Goal: Information Seeking & Learning: Learn about a topic

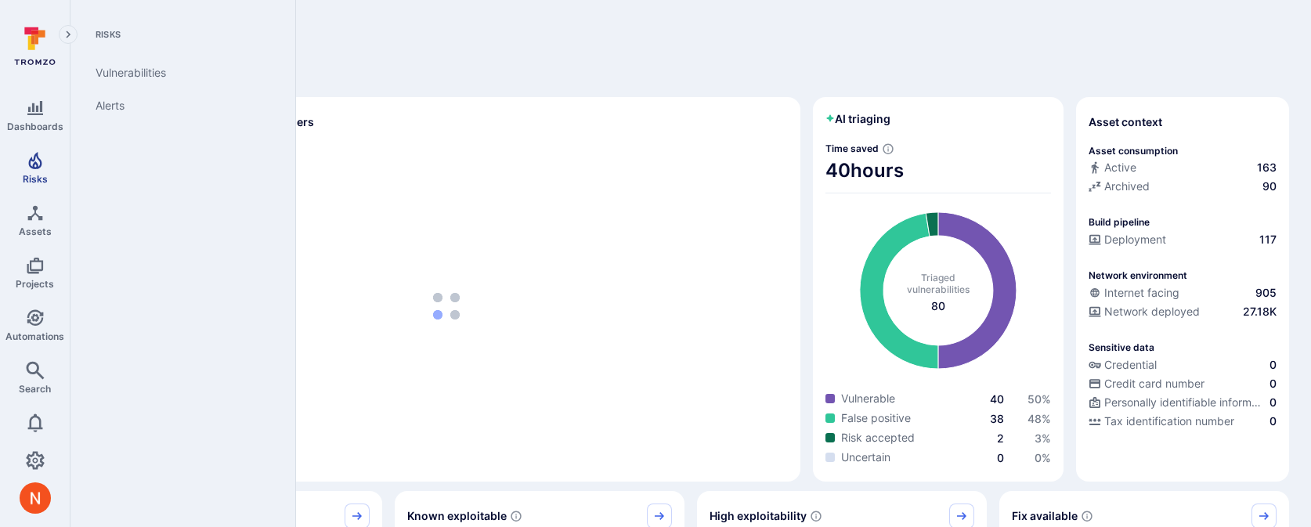
click at [41, 174] on span "Risks" at bounding box center [35, 179] width 25 height 12
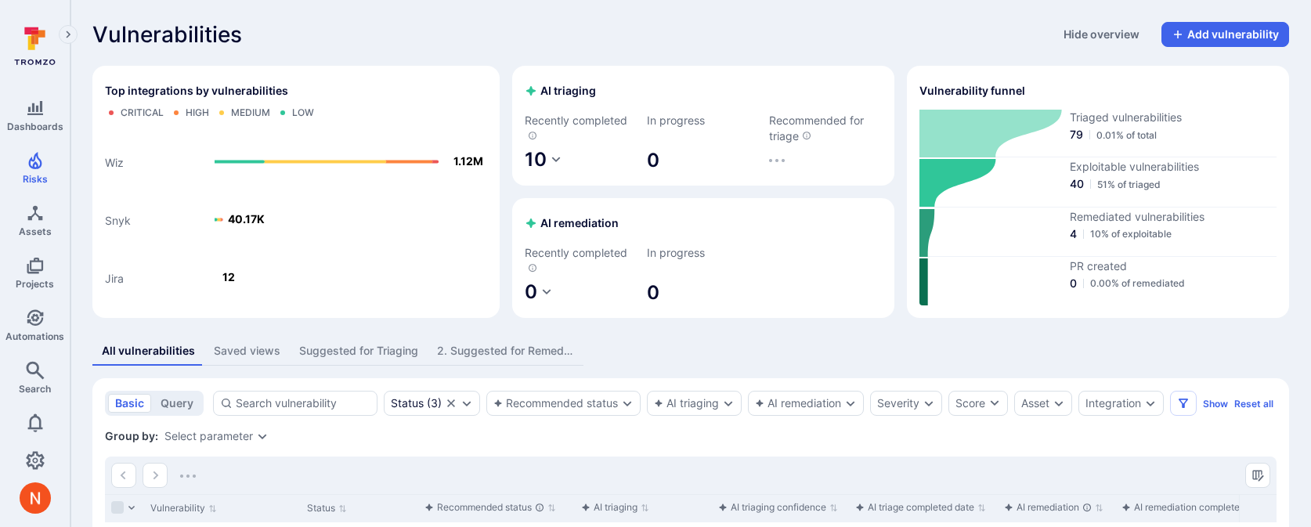
scroll to position [247, 0]
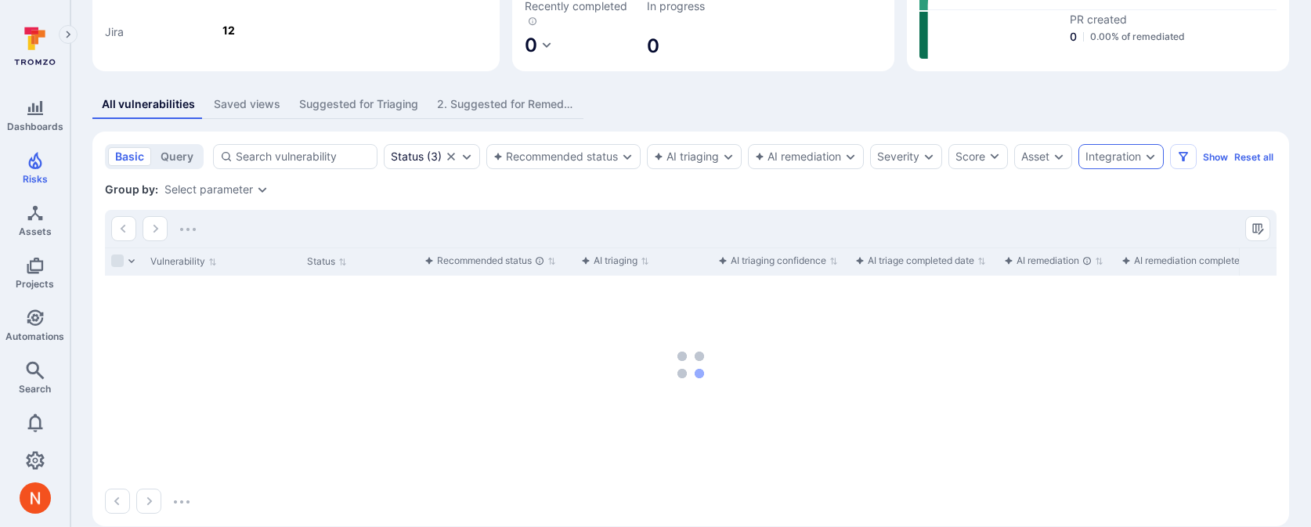
click at [1148, 151] on icon "Expand dropdown" at bounding box center [1150, 156] width 13 height 13
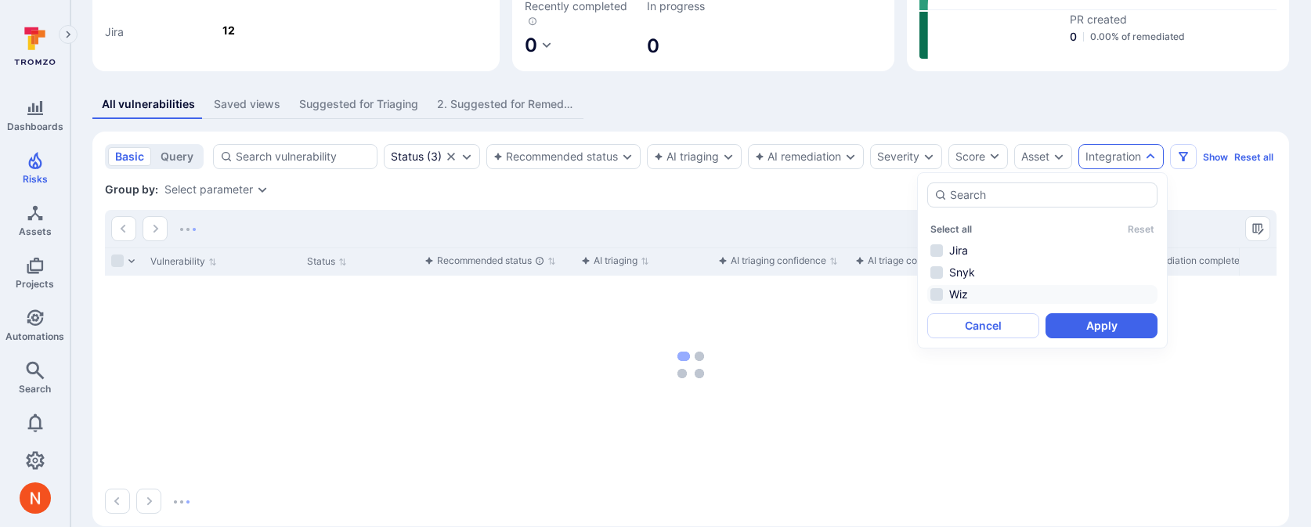
click at [980, 291] on li "Wiz" at bounding box center [1042, 294] width 230 height 19
click at [1088, 330] on button "Apply" at bounding box center [1101, 325] width 112 height 25
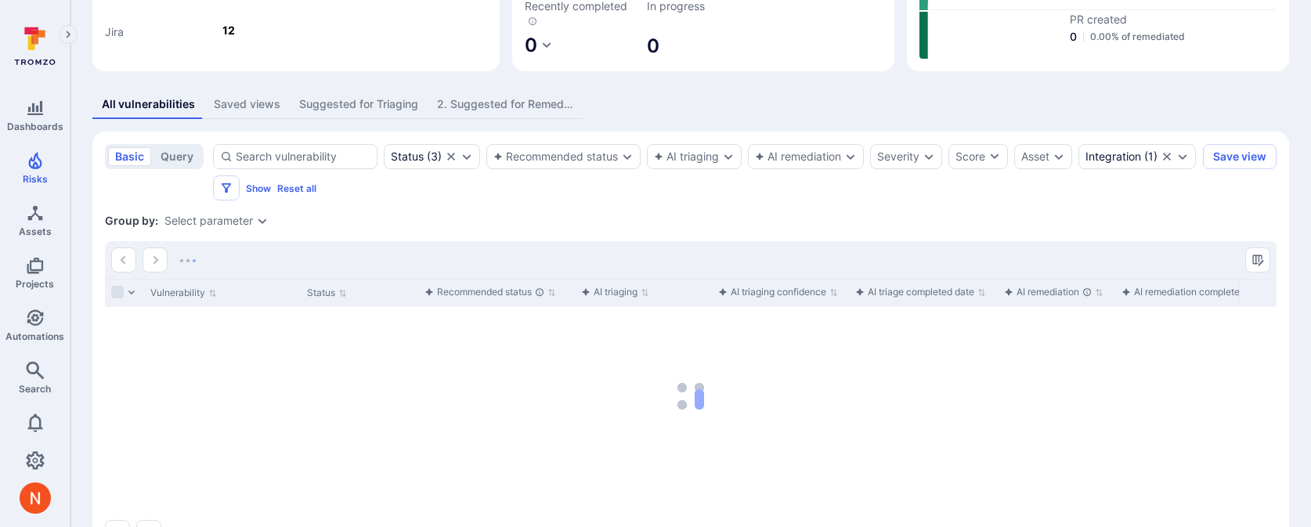
click at [232, 215] on div "Select parameter" at bounding box center [208, 221] width 88 height 13
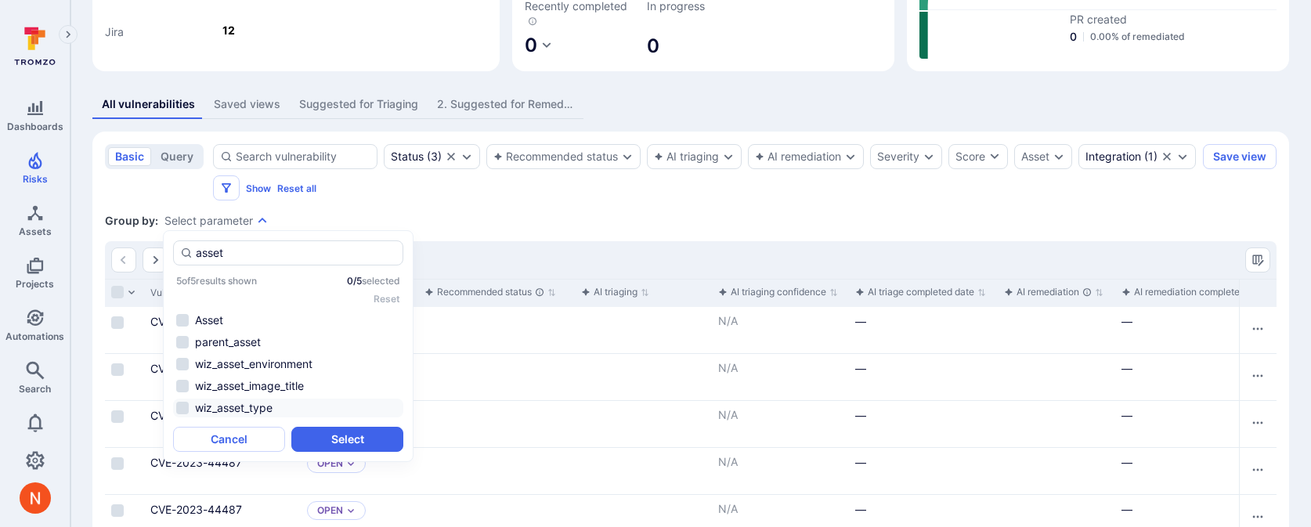
click at [282, 407] on li "wiz_asset_type" at bounding box center [288, 408] width 230 height 19
type input "asset"
click at [330, 436] on button "Select" at bounding box center [347, 439] width 112 height 25
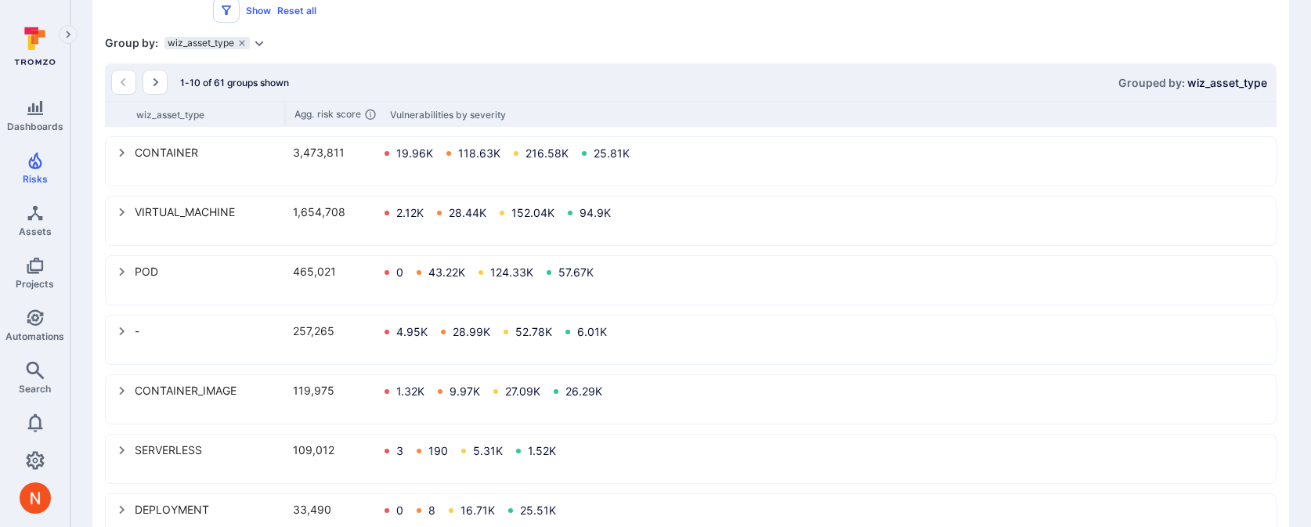
scroll to position [400, 0]
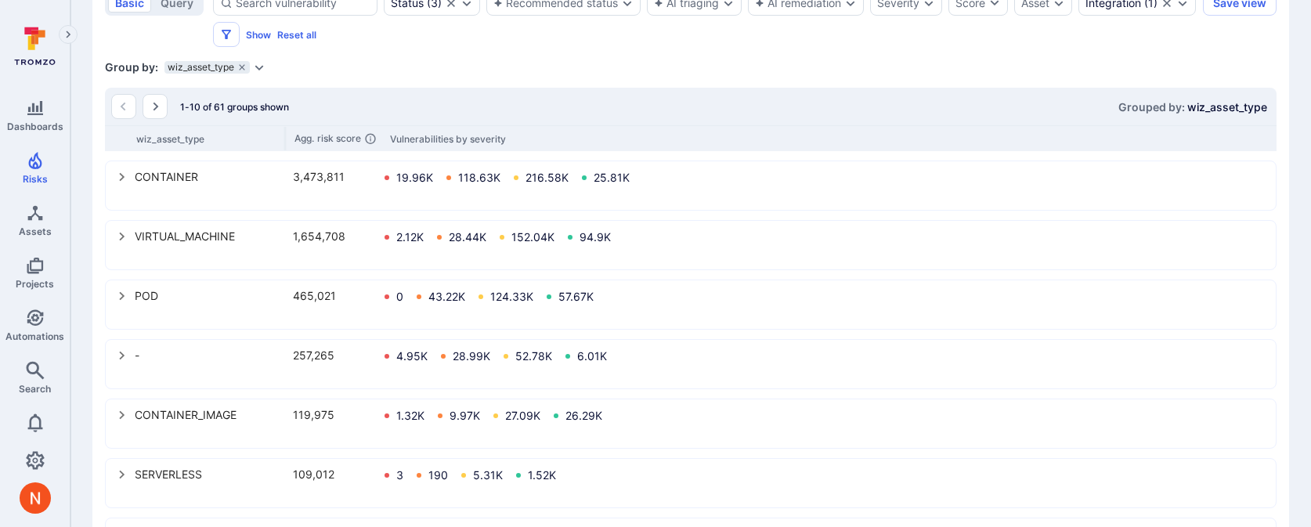
click at [121, 179] on icon "select group" at bounding box center [121, 177] width 5 height 9
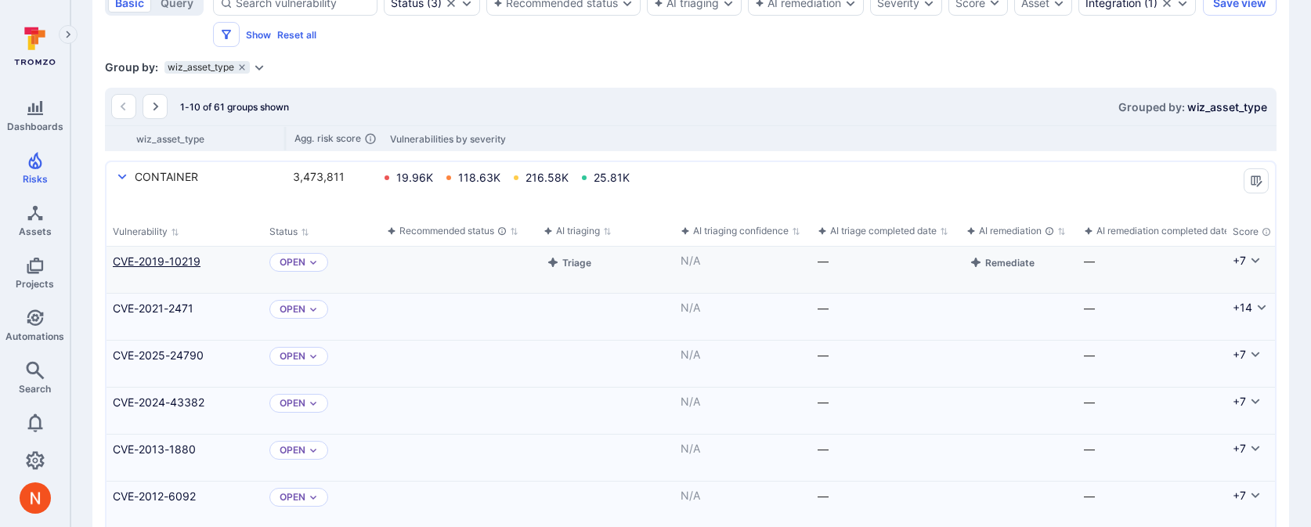
click at [153, 260] on link "CVE-2019-10219" at bounding box center [185, 261] width 144 height 16
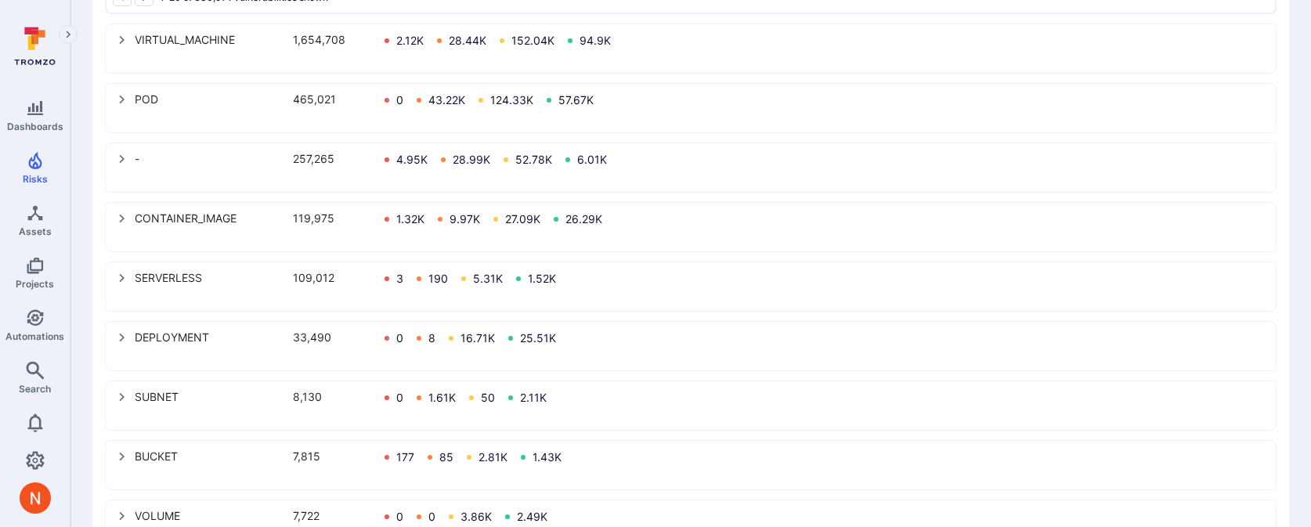
scroll to position [1609, 0]
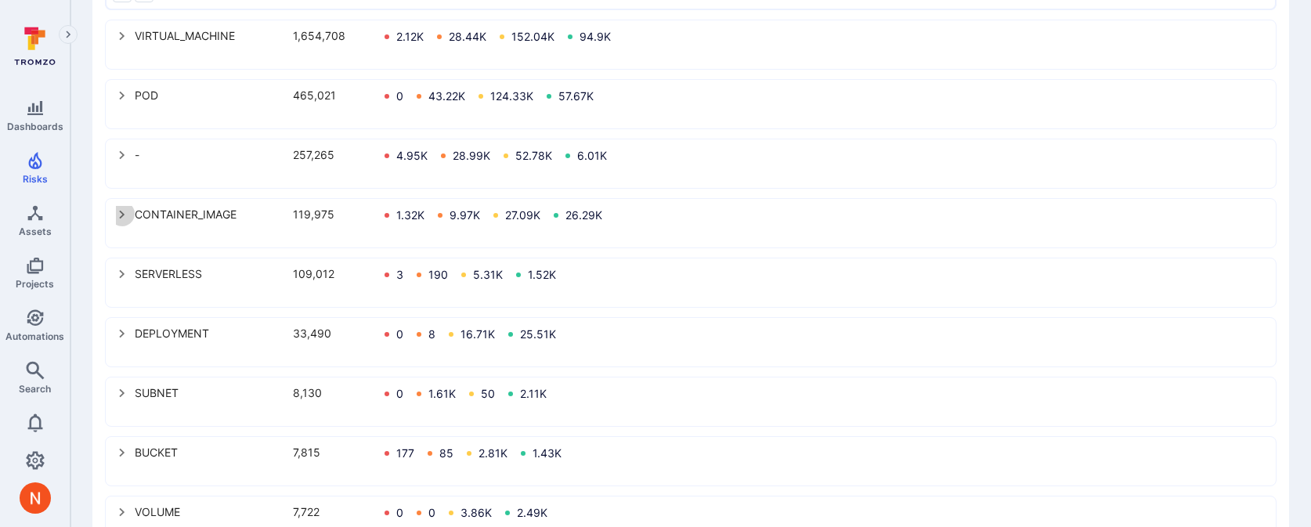
click at [124, 218] on icon "select group" at bounding box center [122, 214] width 13 height 13
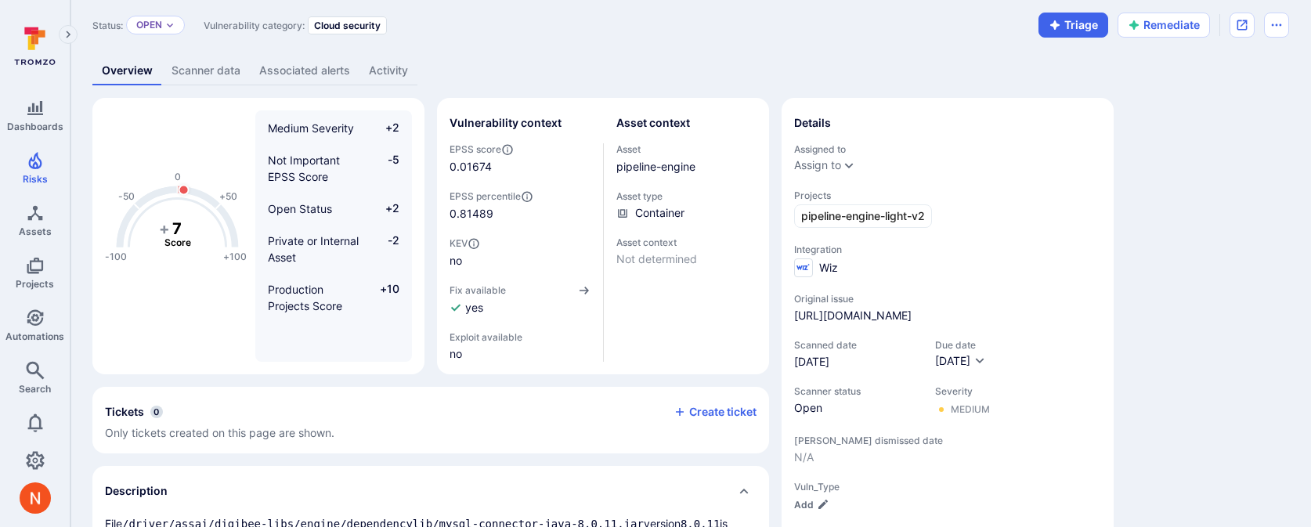
scroll to position [48, 0]
click at [667, 160] on link "pipeline-engine" at bounding box center [655, 165] width 79 height 13
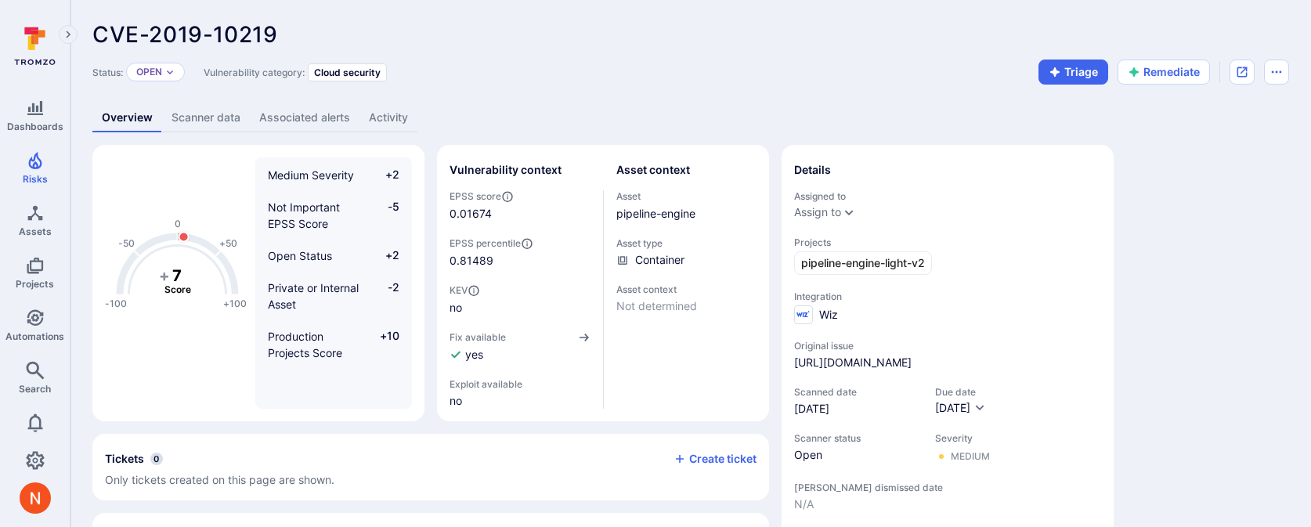
scroll to position [48, 0]
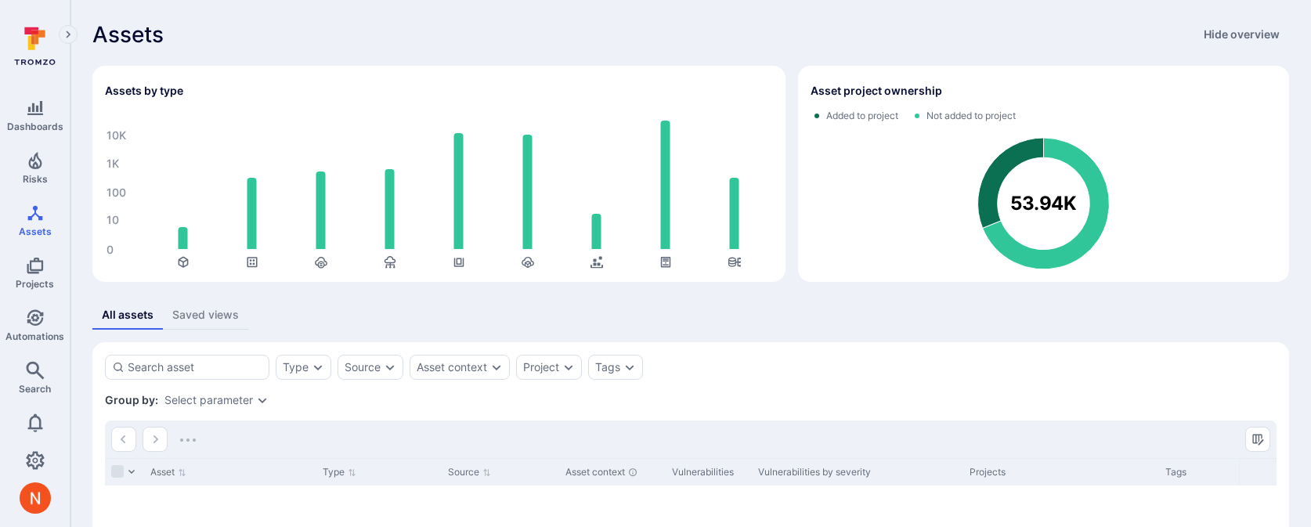
scroll to position [74, 0]
